Goal: Navigation & Orientation: Understand site structure

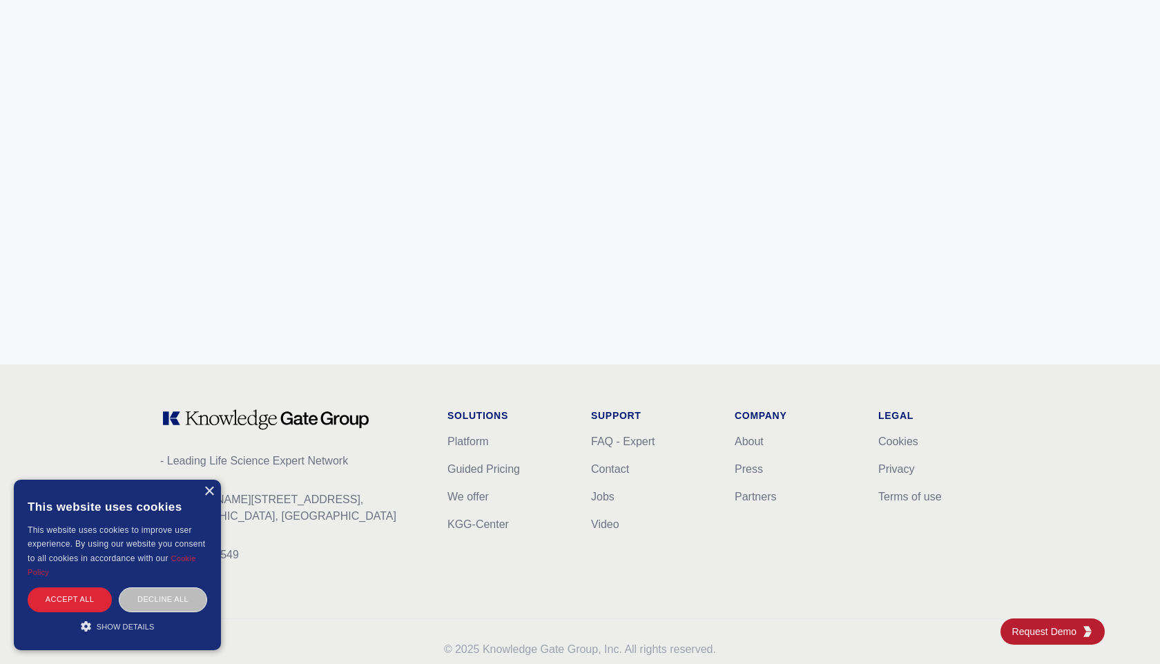
scroll to position [5426, 0]
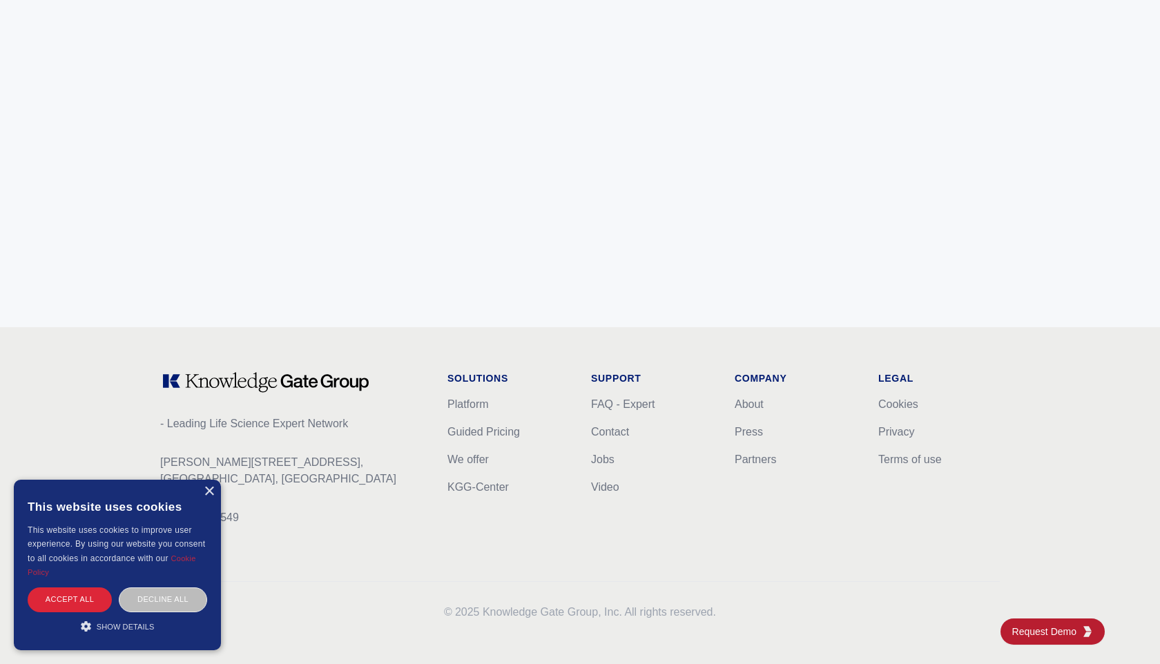
click at [250, 383] on icon at bounding box center [265, 382] width 211 height 22
click at [341, 361] on div "- Leading Life Science Expert Network [PERSON_NAME][STREET_ADDRESS] CVR: 403025…" at bounding box center [580, 496] width 884 height 338
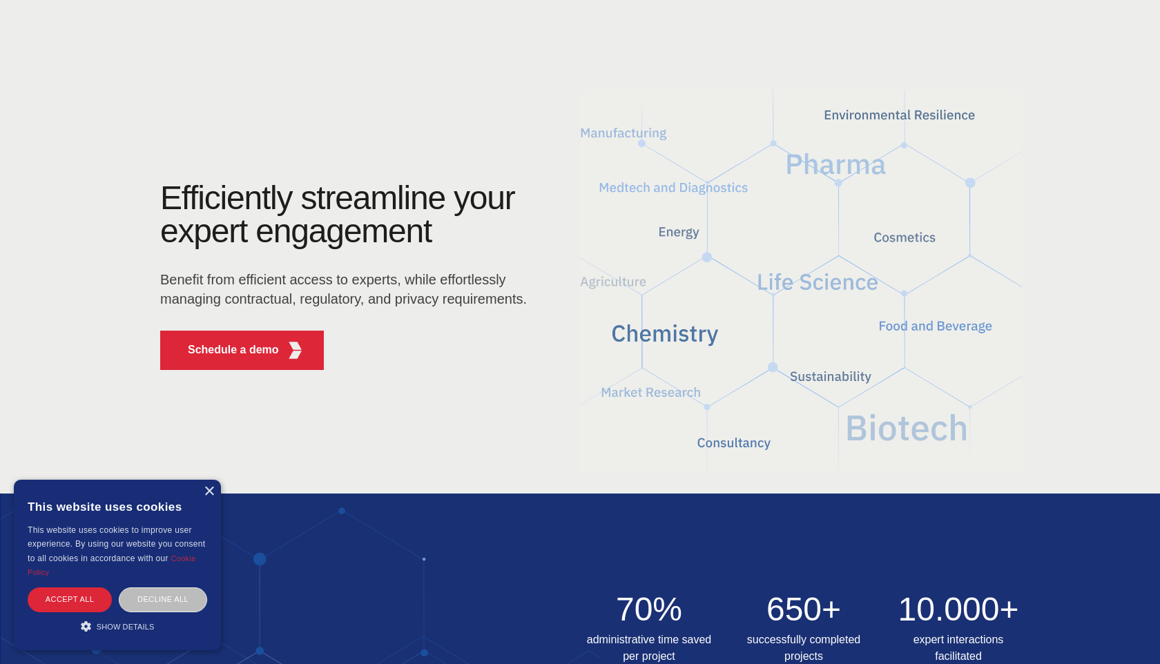
scroll to position [9, 0]
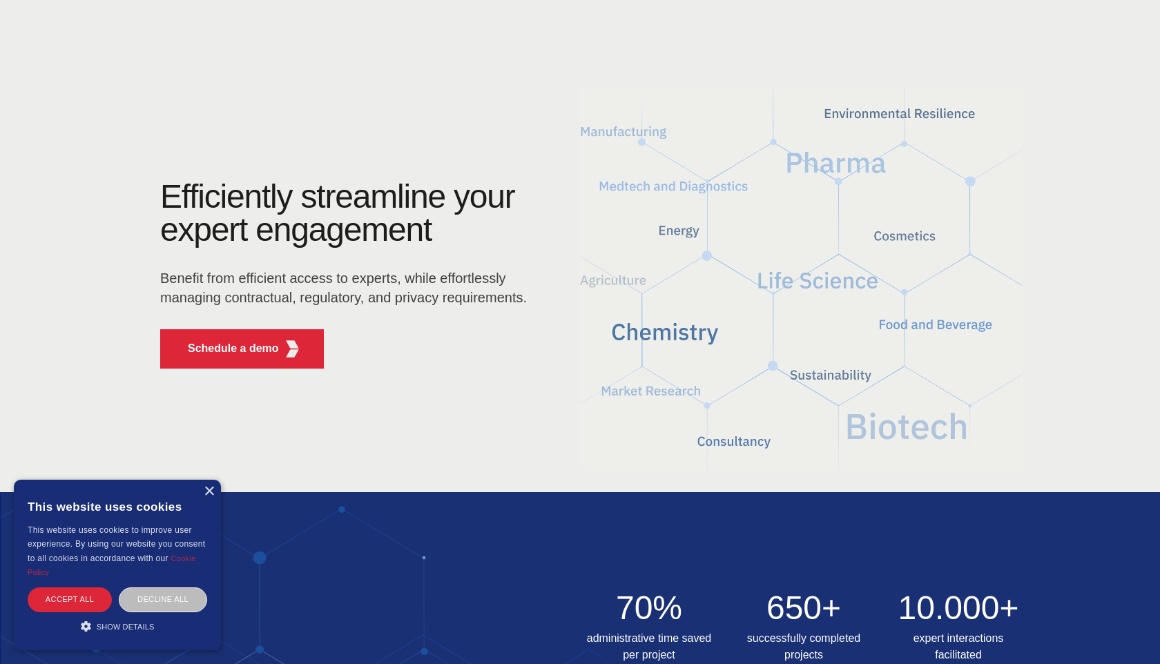
click at [706, 258] on div "Efficiently streamline your expert engagement Benefit from efficient access to …" at bounding box center [580, 280] width 884 height 200
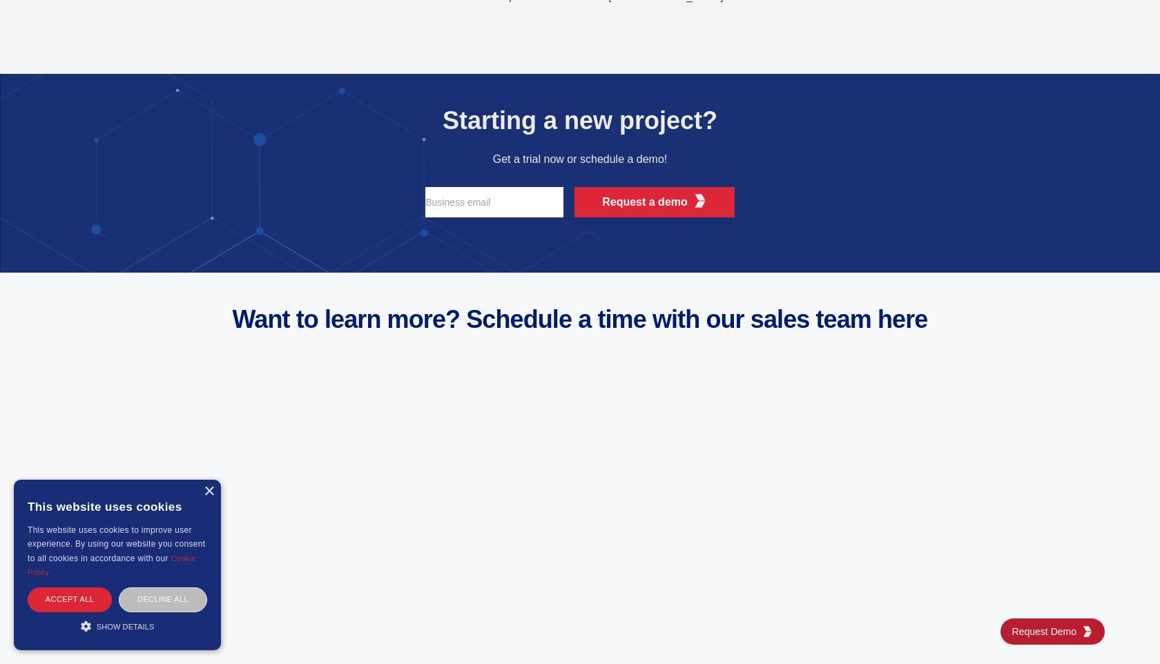
scroll to position [5426, 0]
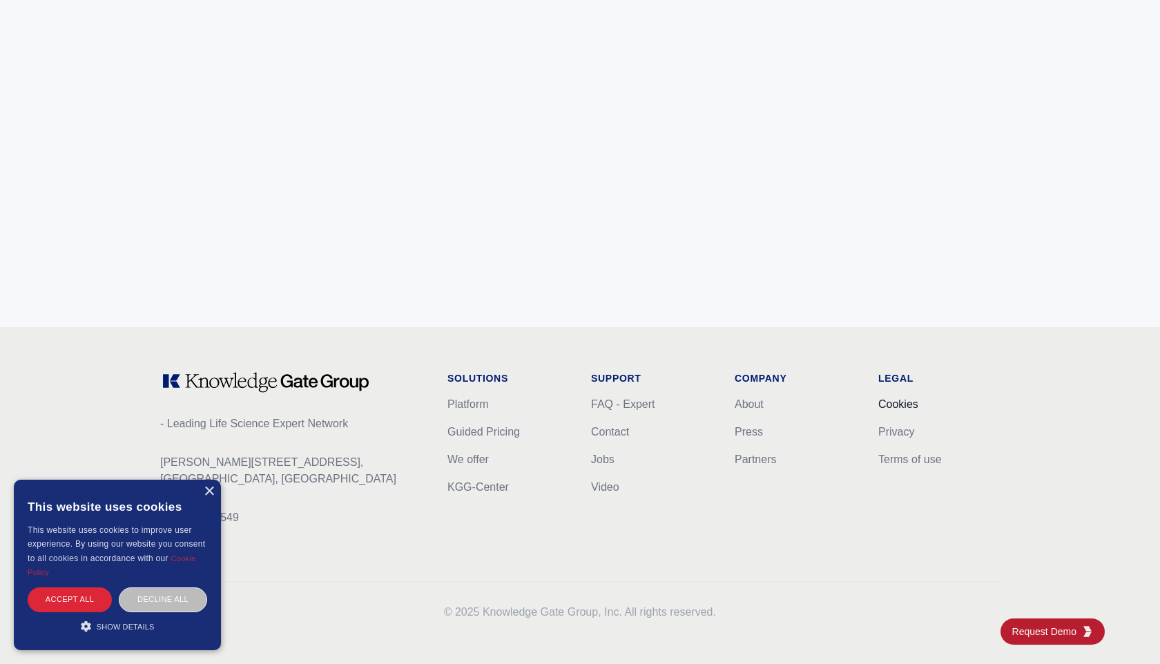
click at [894, 400] on link "Cookies" at bounding box center [898, 404] width 40 height 12
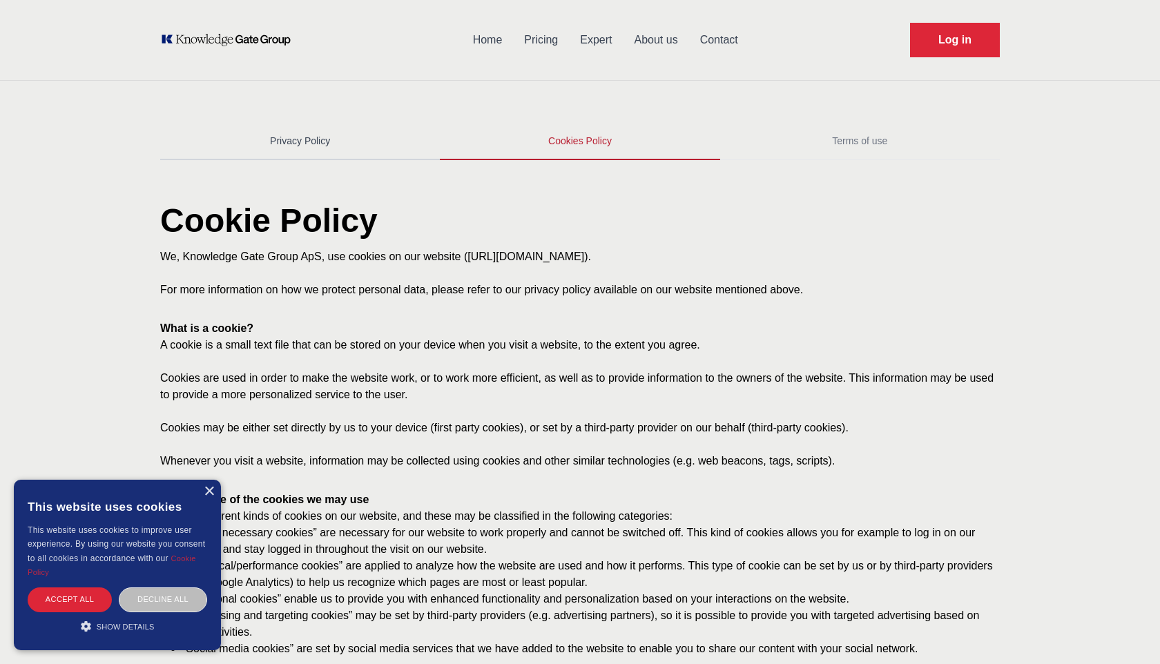
click at [307, 139] on link "Privacy Policy" at bounding box center [300, 141] width 280 height 37
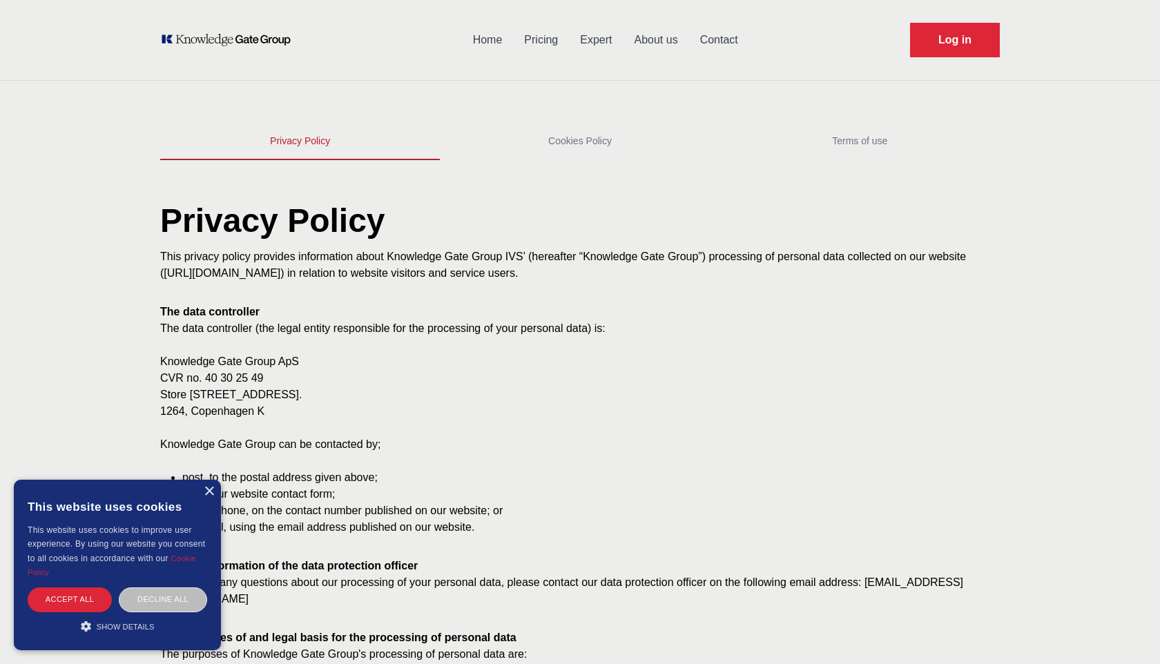
click at [478, 47] on link "Home" at bounding box center [488, 40] width 52 height 36
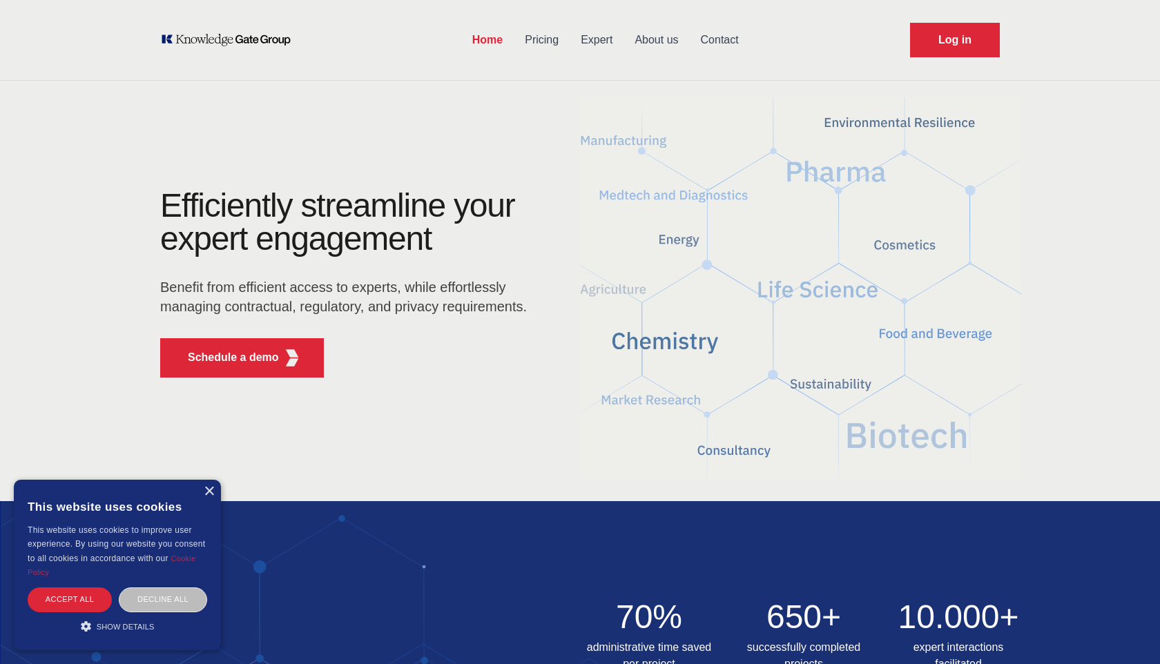
click at [261, 43] on icon "KOL Knowledge Platform: Talk to Key External Experts (KEE)" at bounding box center [226, 40] width 132 height 14
click at [480, 39] on link "Home" at bounding box center [487, 40] width 52 height 36
click at [160, 202] on h1 "Efficiently streamline your expert engagement" at bounding box center [337, 222] width 355 height 70
click at [168, 202] on h1 "Efficiently streamline your expert engagement" at bounding box center [337, 222] width 355 height 70
click at [164, 288] on p "Benefit from efficient access to experts, while effortlessly managing contractu…" at bounding box center [348, 297] width 376 height 39
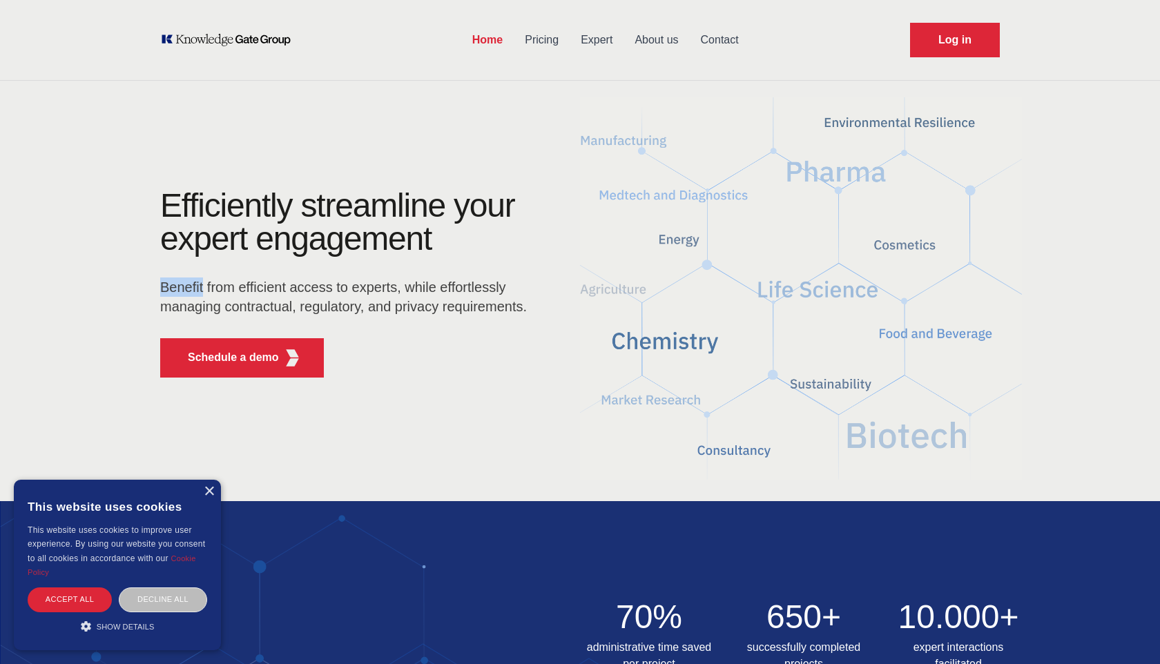
click at [164, 288] on p "Benefit from efficient access to experts, while effortlessly managing contractu…" at bounding box center [348, 297] width 376 height 39
click at [169, 190] on h1 "Efficiently streamline your expert engagement" at bounding box center [337, 222] width 355 height 70
click at [169, 202] on h1 "Efficiently streamline your expert engagement" at bounding box center [337, 222] width 355 height 70
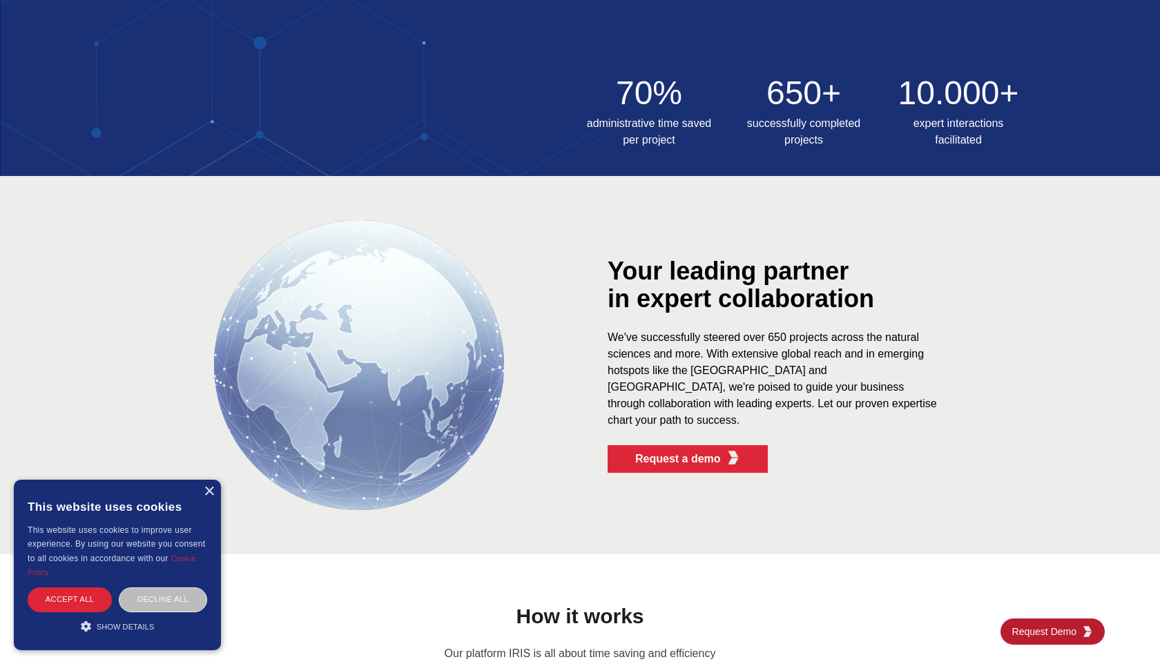
scroll to position [525, 0]
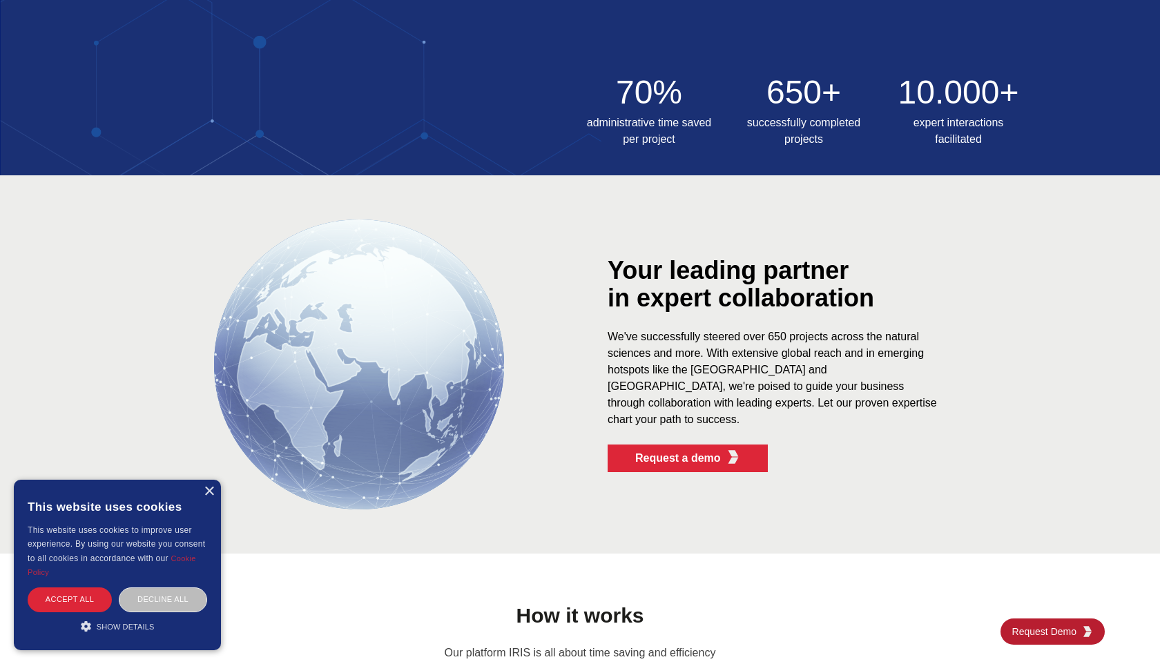
click at [621, 275] on div "Your leading partner in expert collaboration" at bounding box center [801, 284] width 387 height 55
